Goal: Information Seeking & Learning: Learn about a topic

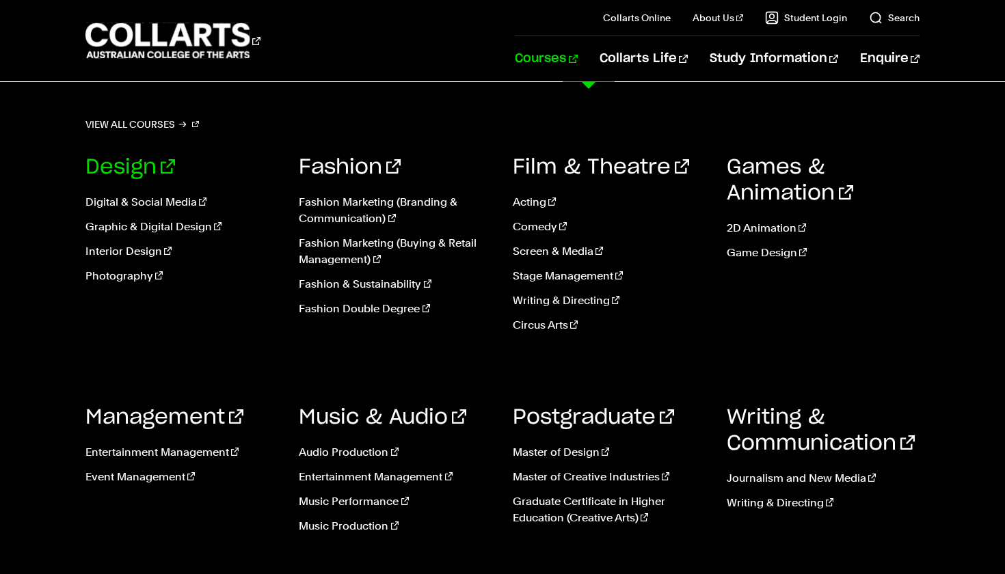
click at [118, 169] on link "Design" at bounding box center [130, 167] width 90 height 21
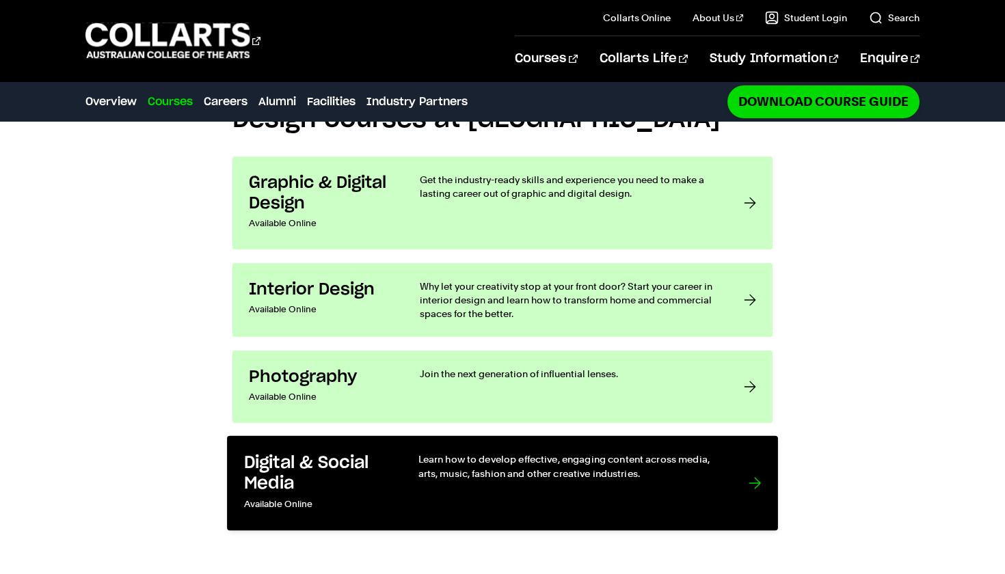
scroll to position [1009, 0]
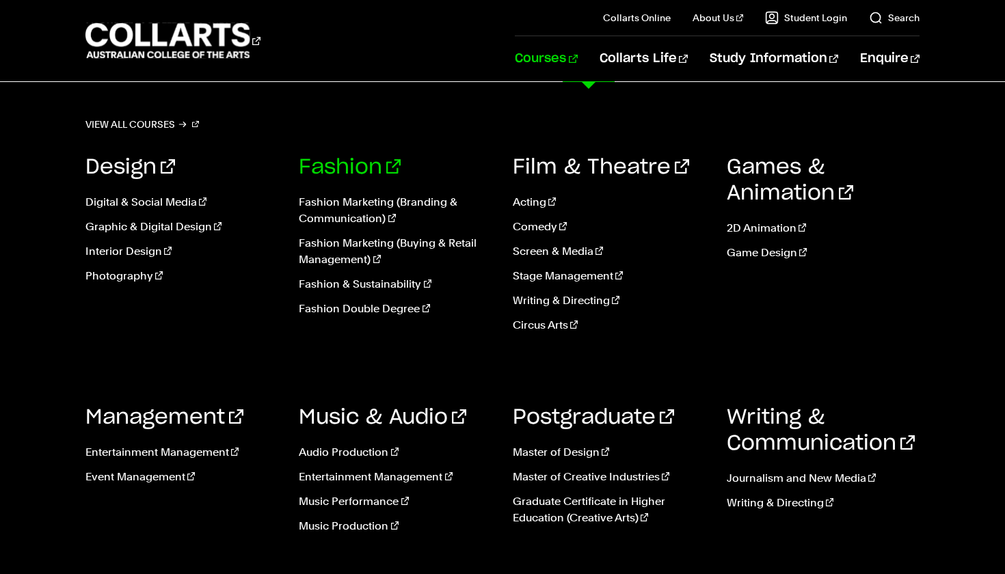
click at [343, 159] on link "Fashion" at bounding box center [350, 167] width 102 height 21
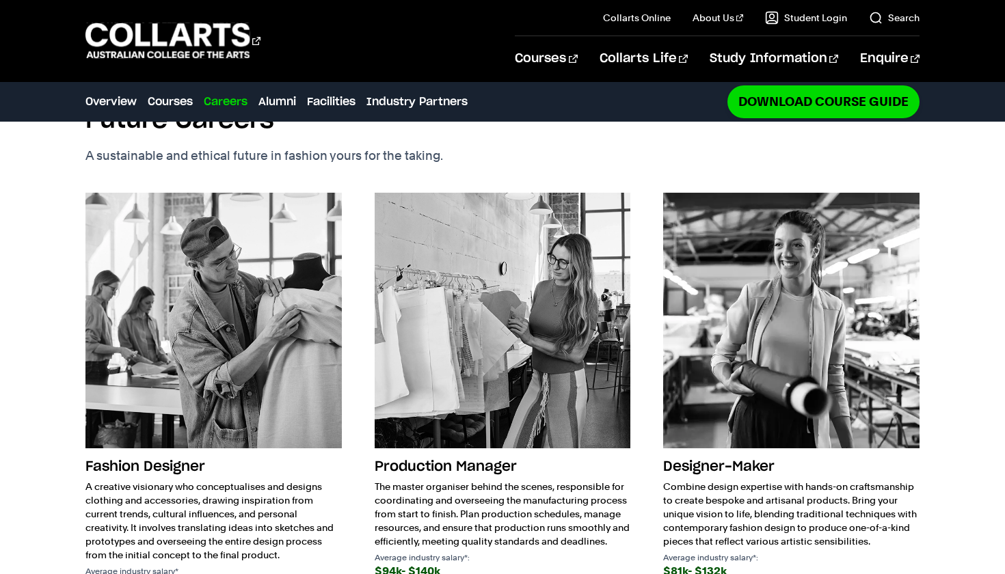
scroll to position [1726, 0]
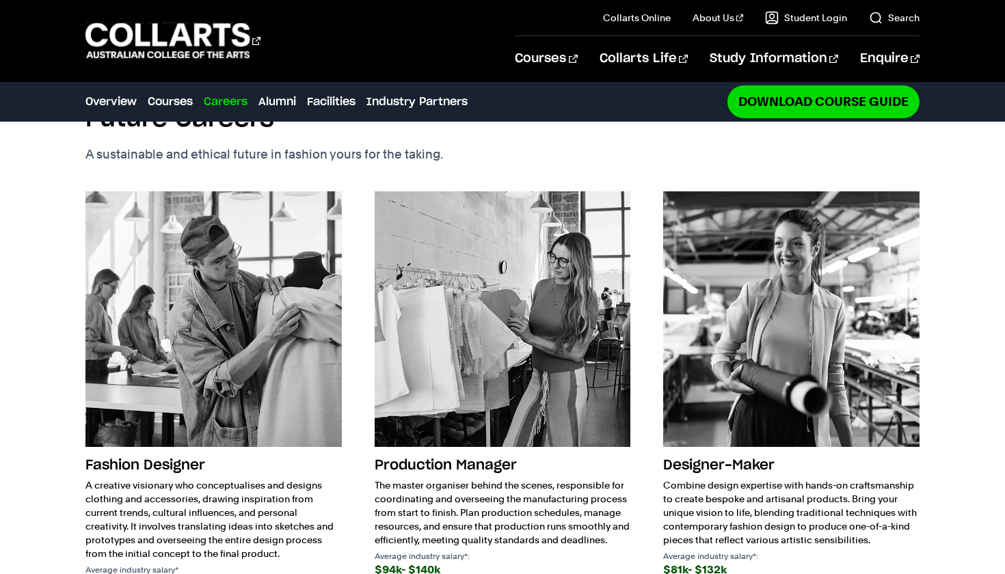
click at [192, 452] on h3 "Fashion Designer" at bounding box center [213, 465] width 256 height 26
click at [141, 478] on p "A creative visionary who conceptualises and designs clothing and accessories, d…" at bounding box center [213, 519] width 256 height 82
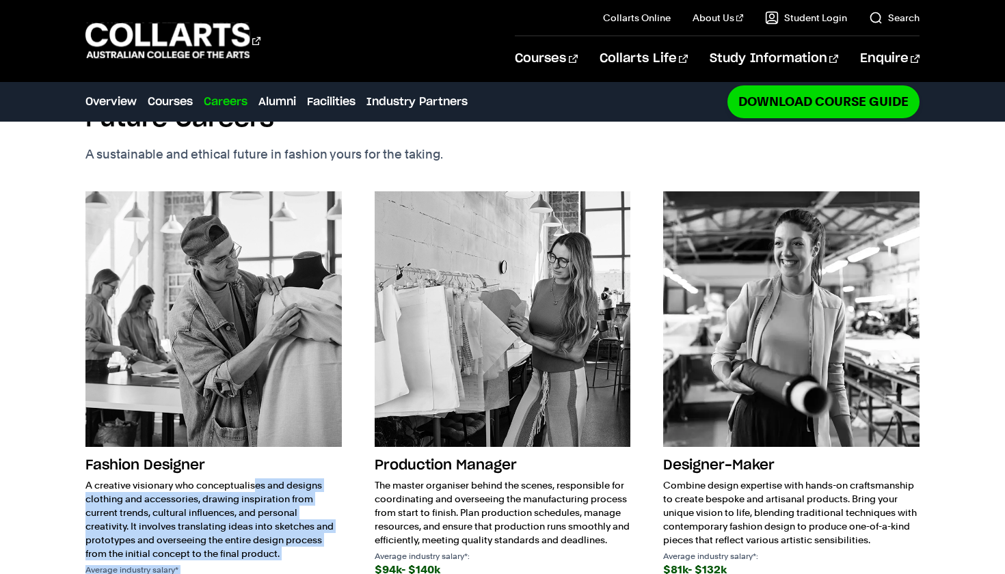
drag, startPoint x: 77, startPoint y: 424, endPoint x: 245, endPoint y: 557, distance: 214.5
click at [245, 556] on div "Fashion Future Careers A sustainable and ethical future in fashion yours for th…" at bounding box center [502, 356] width 1005 height 640
click at [245, 557] on div "Fashion Designer A creative visionary who conceptualises and designs clothing a…" at bounding box center [502, 406] width 834 height 430
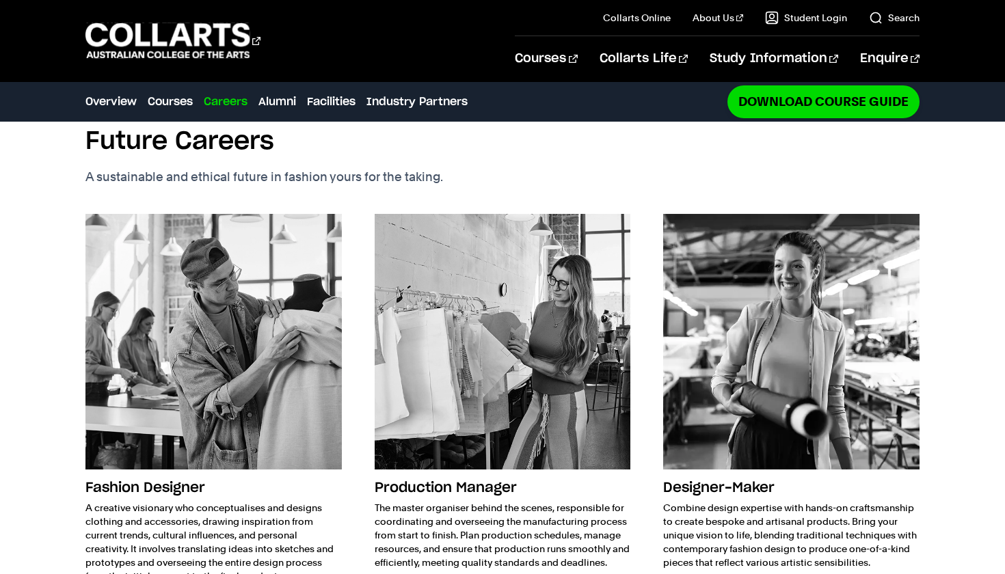
scroll to position [1673, 0]
